Goal: Manage account settings

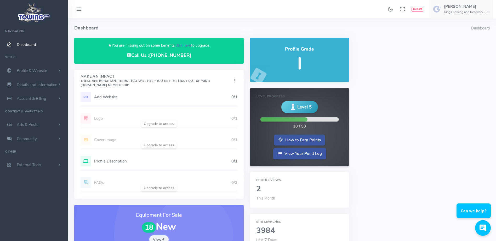
click at [182, 46] on link "click here" at bounding box center [183, 45] width 16 height 5
click at [180, 46] on link "click here" at bounding box center [183, 45] width 16 height 5
click at [187, 46] on link "click here" at bounding box center [183, 45] width 16 height 5
